Goal: Find specific page/section

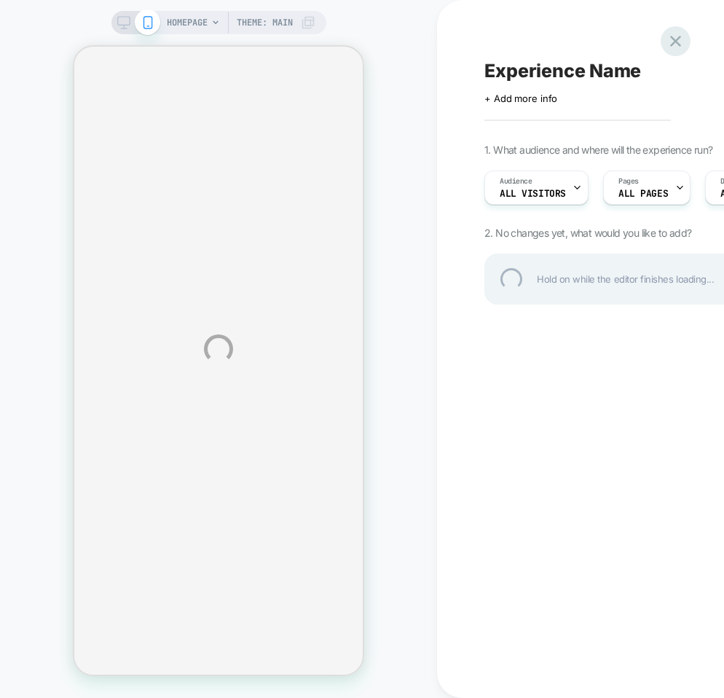
click at [676, 33] on div at bounding box center [676, 41] width 30 height 30
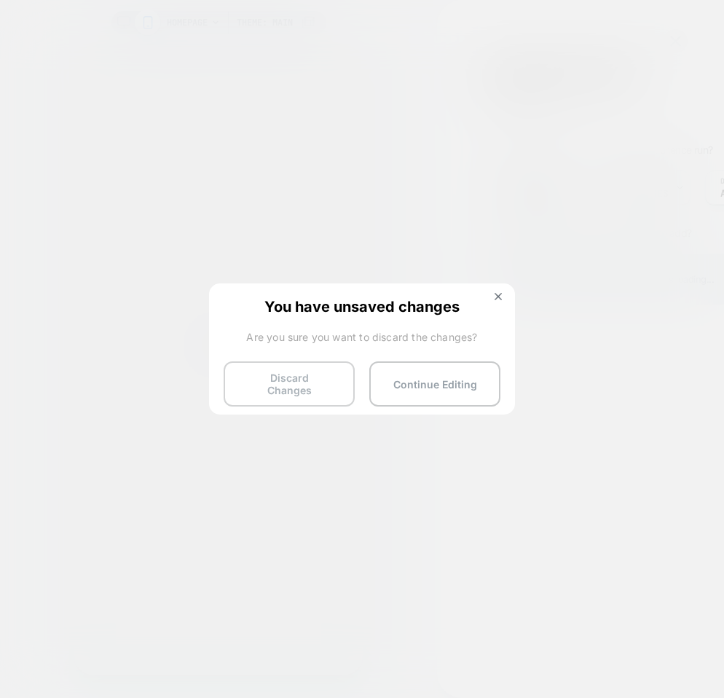
click at [280, 381] on button "Discard Changes" at bounding box center [289, 383] width 131 height 45
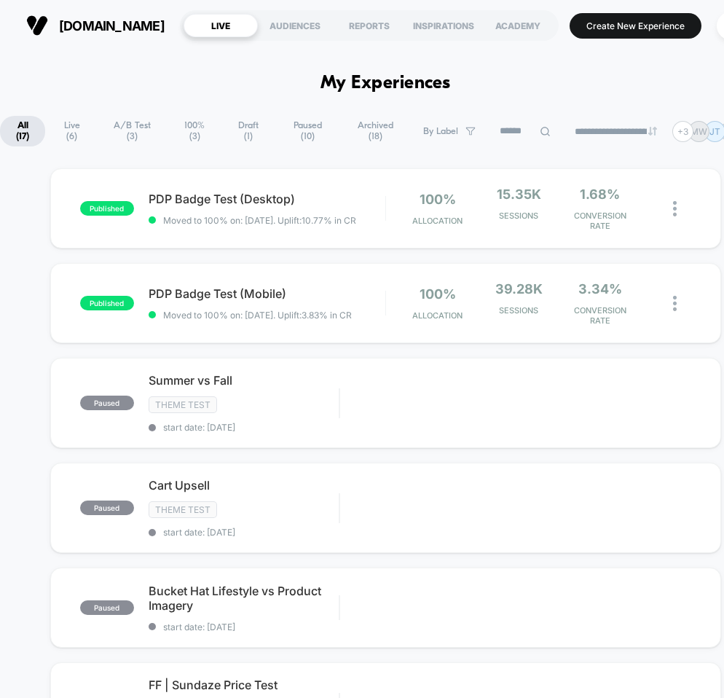
click at [401, 79] on h1 "My Experiences" at bounding box center [386, 83] width 130 height 21
